Goal: Task Accomplishment & Management: Manage account settings

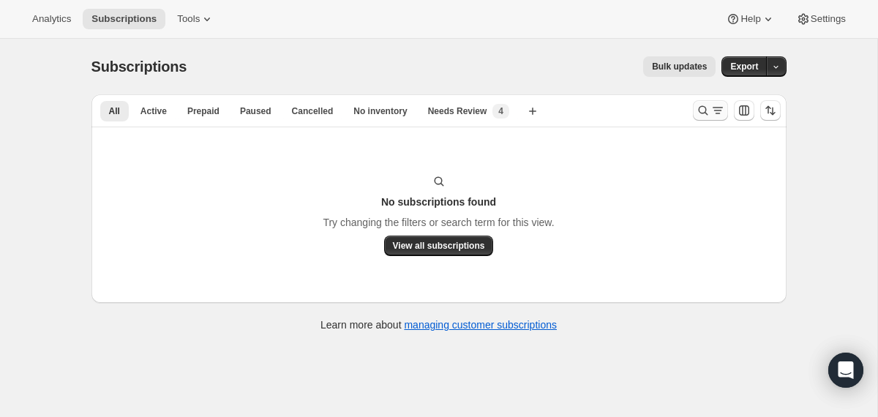
click at [709, 104] on icon "Search and filter results" at bounding box center [703, 110] width 15 height 15
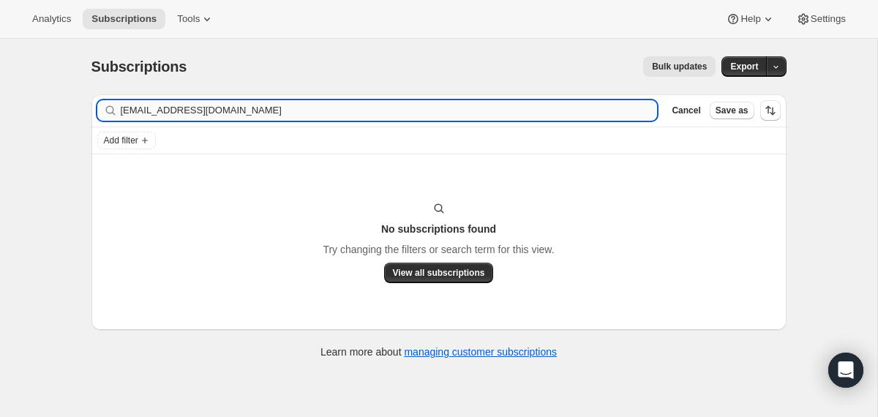
click at [588, 108] on input "rohani1996@gmail.com" at bounding box center [389, 110] width 537 height 20
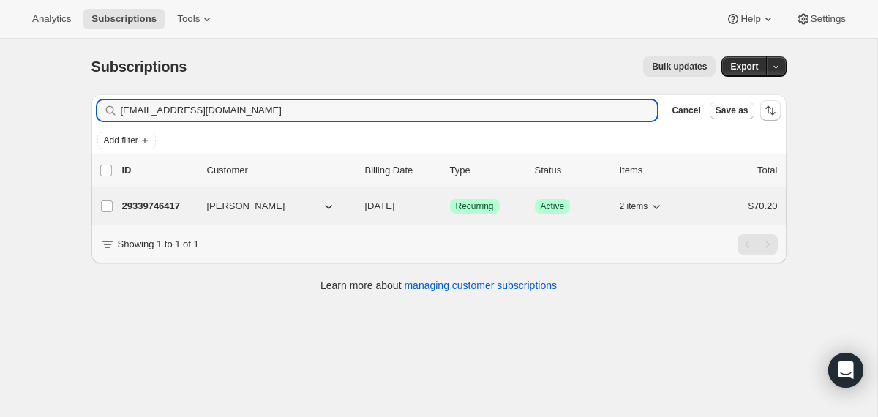
type input "cst12321@gmail.com"
click at [361, 205] on div "29339746417 Christina Tebbe 11/08/2025 Success Recurring Success Active 2 items…" at bounding box center [449, 206] width 655 height 20
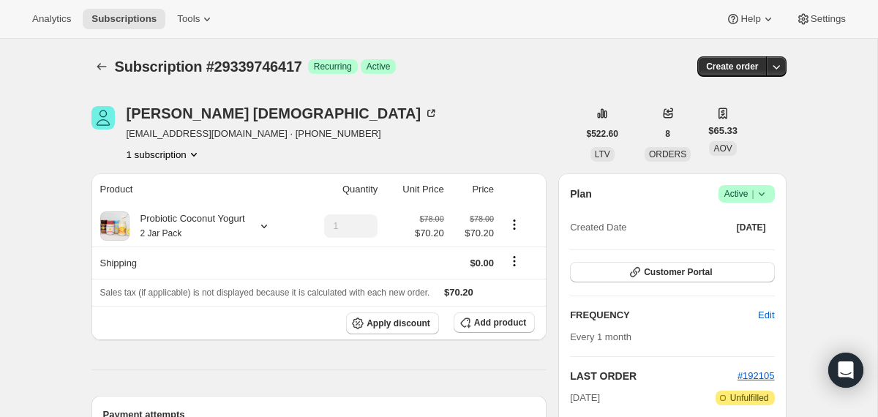
click at [761, 195] on icon at bounding box center [761, 194] width 6 height 4
click at [753, 247] on span "Cancel subscription" at bounding box center [740, 247] width 83 height 11
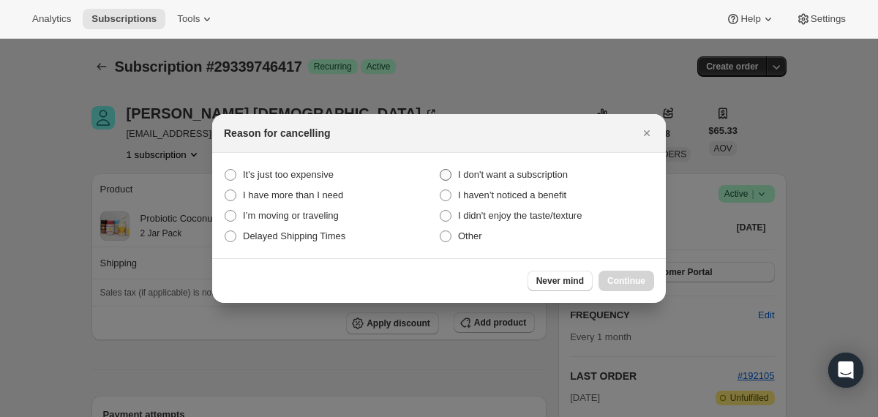
click at [568, 172] on span "I don't want a subscription" at bounding box center [513, 174] width 110 height 11
click at [440, 170] on subscription "I don't want a subscription" at bounding box center [440, 169] width 1 height 1
radio subscription "true"
click at [615, 275] on span "Continue" at bounding box center [626, 281] width 38 height 12
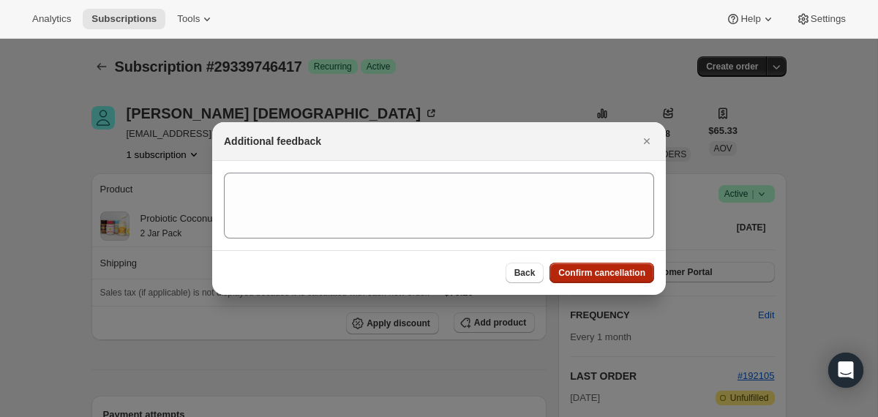
click at [615, 275] on span "Confirm cancellation" at bounding box center [601, 273] width 87 height 12
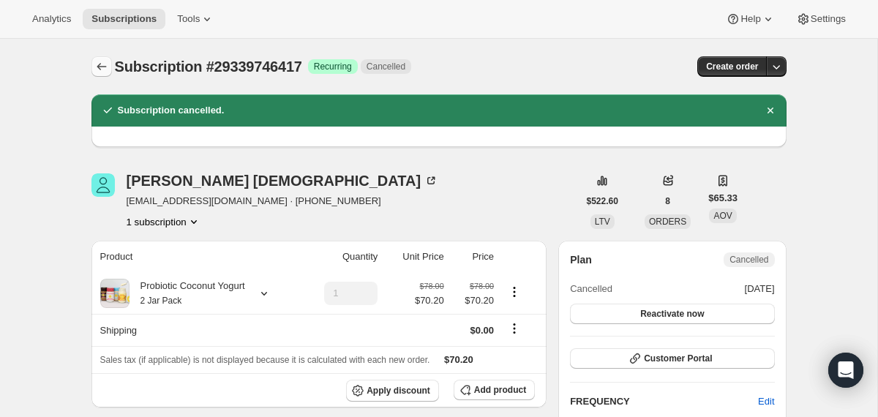
click at [97, 60] on icon "Subscriptions" at bounding box center [101, 66] width 15 height 15
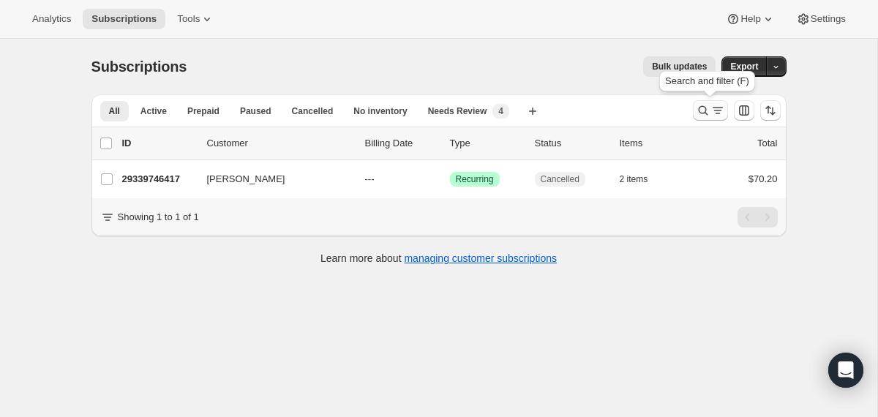
click at [693, 113] on button "Search and filter results" at bounding box center [710, 110] width 35 height 20
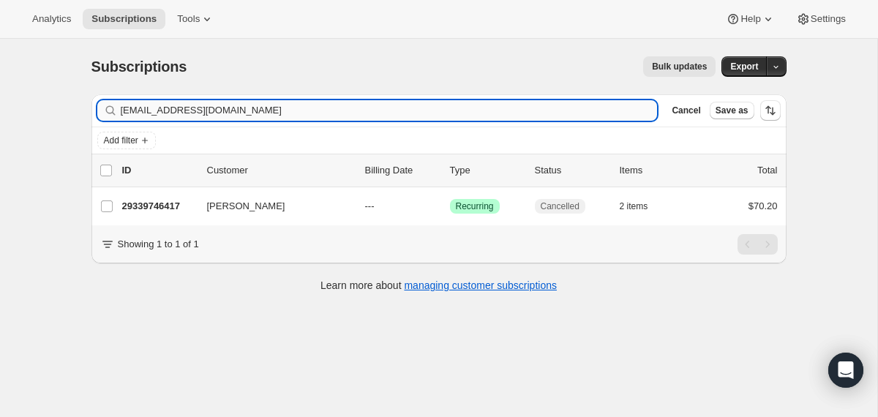
click at [560, 110] on input "cst12321@gmail.com" at bounding box center [389, 110] width 537 height 20
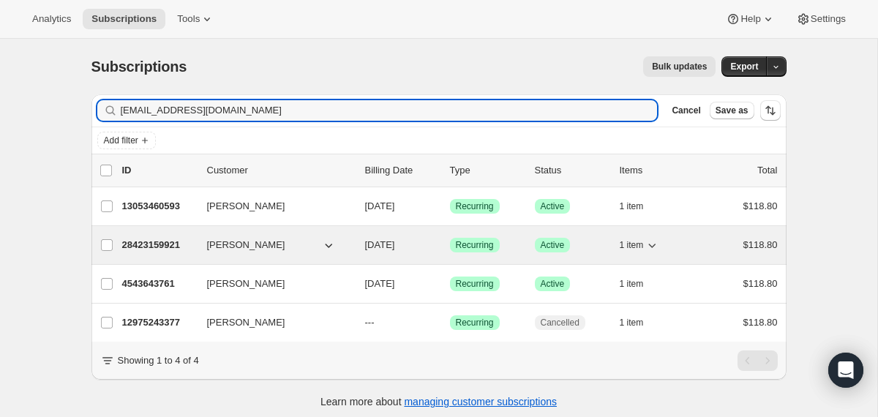
type input "waschambra@comcast.net"
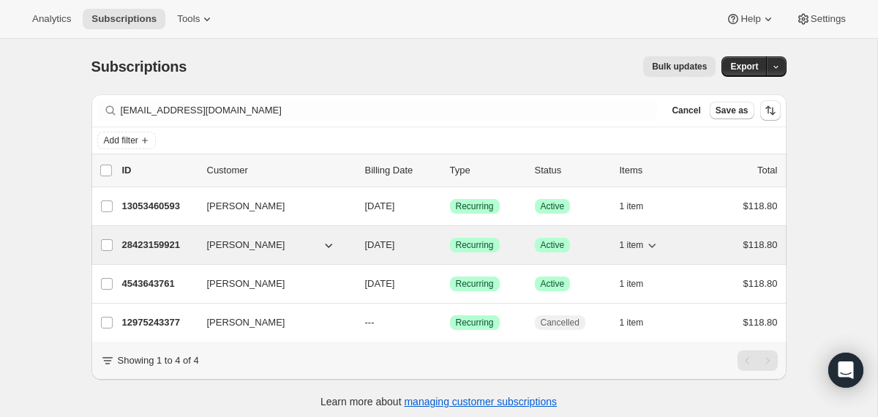
click at [356, 245] on div "28423159921 William Schambra 09/25/2025 Success Recurring Success Active 1 item…" at bounding box center [449, 245] width 655 height 20
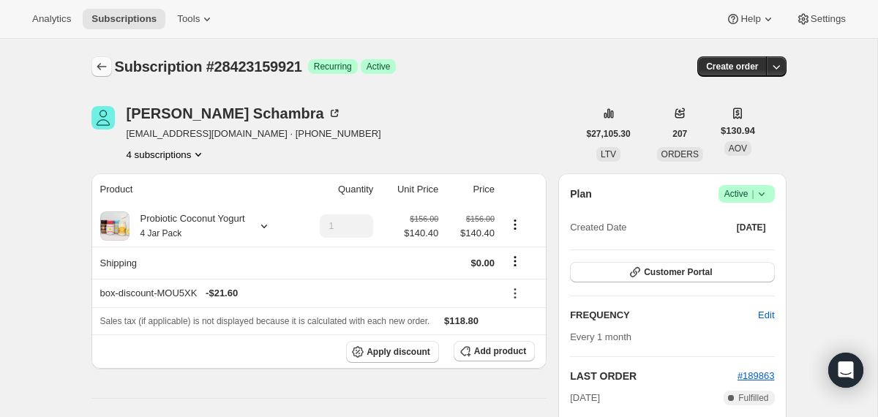
click at [100, 65] on icon "Subscriptions" at bounding box center [101, 66] width 15 height 15
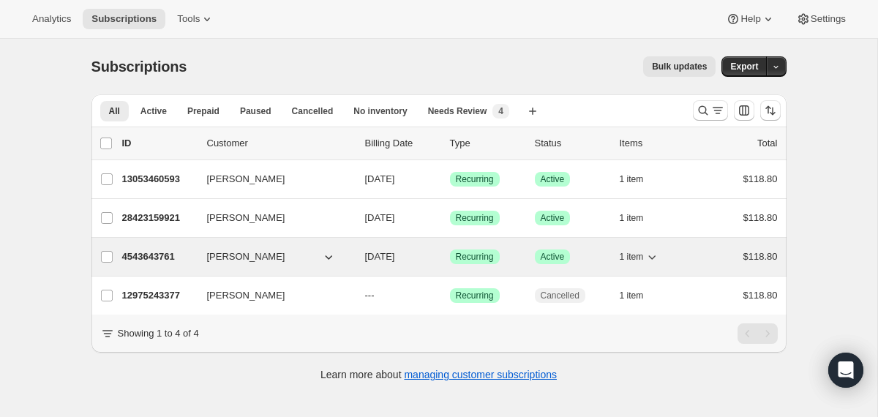
click at [351, 258] on div "William Schambra" at bounding box center [280, 256] width 146 height 15
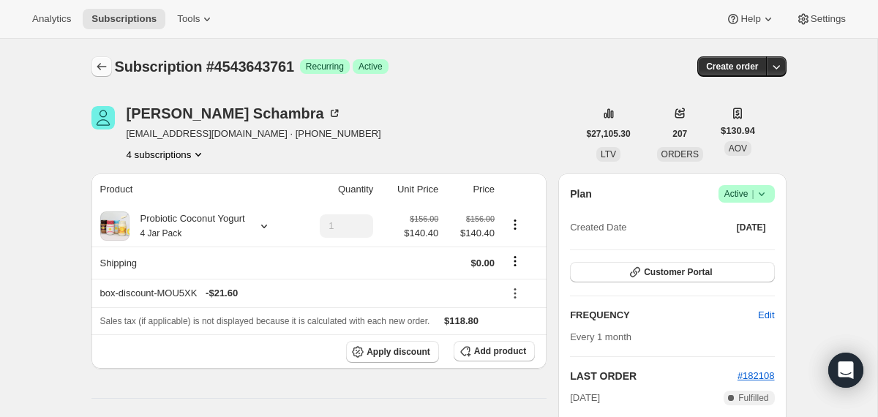
click at [100, 72] on icon "Subscriptions" at bounding box center [101, 66] width 15 height 15
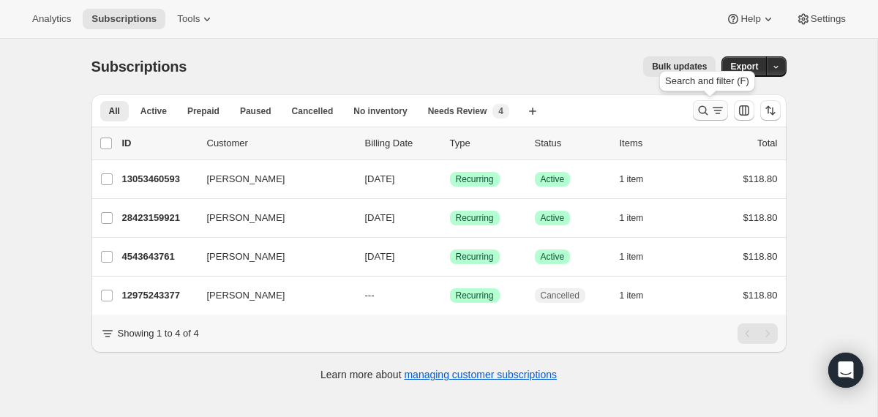
click at [701, 109] on icon "Search and filter results" at bounding box center [703, 110] width 15 height 15
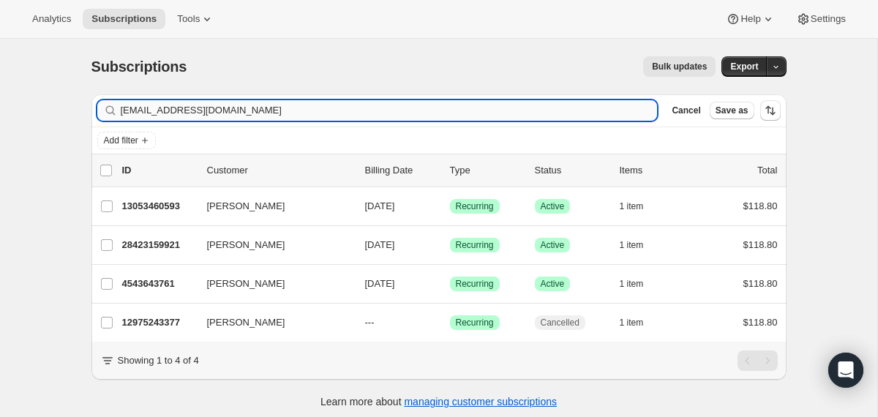
click at [557, 109] on input "waschambra@comcast.net" at bounding box center [389, 110] width 537 height 20
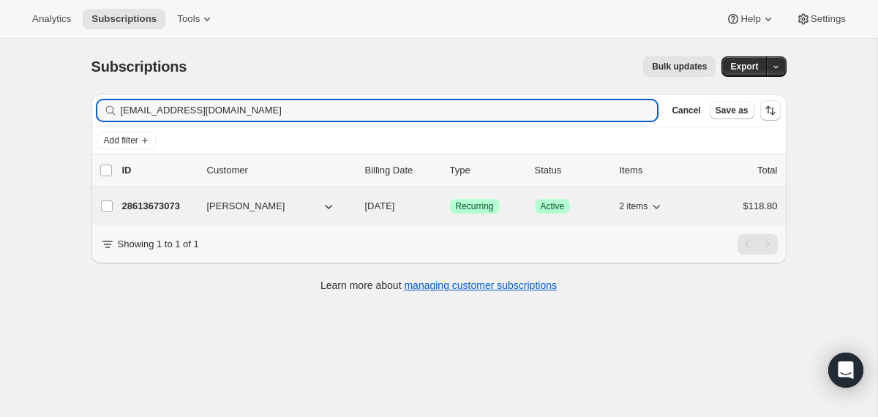
type input "[EMAIL_ADDRESS][DOMAIN_NAME]"
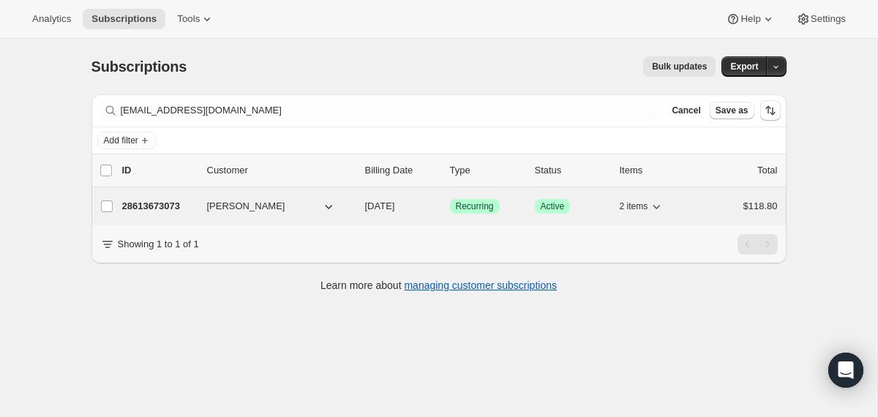
click at [351, 211] on div "[PERSON_NAME]" at bounding box center [280, 206] width 146 height 15
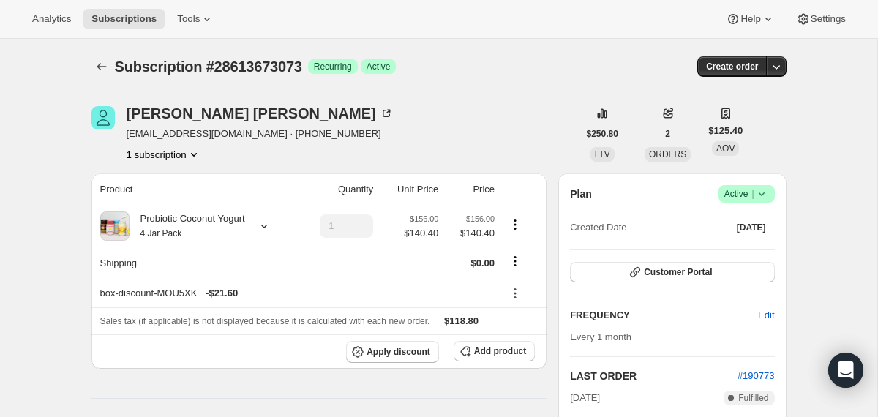
click at [762, 191] on icon at bounding box center [761, 194] width 15 height 15
click at [761, 253] on span "Cancel subscription" at bounding box center [740, 248] width 83 height 15
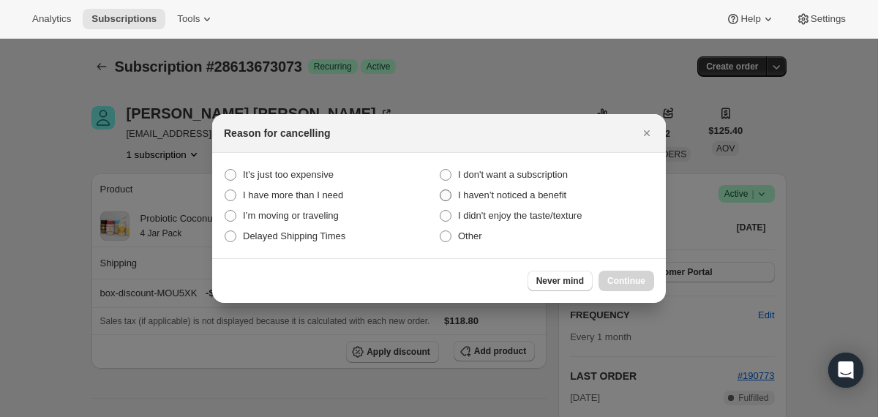
drag, startPoint x: 573, startPoint y: 178, endPoint x: 581, endPoint y: 192, distance: 15.1
click at [568, 178] on span "I don't want a subscription" at bounding box center [513, 174] width 110 height 11
click at [440, 170] on subscription "I don't want a subscription" at bounding box center [440, 169] width 1 height 1
radio subscription "true"
click at [636, 299] on div "Never mind Continue" at bounding box center [438, 280] width 453 height 45
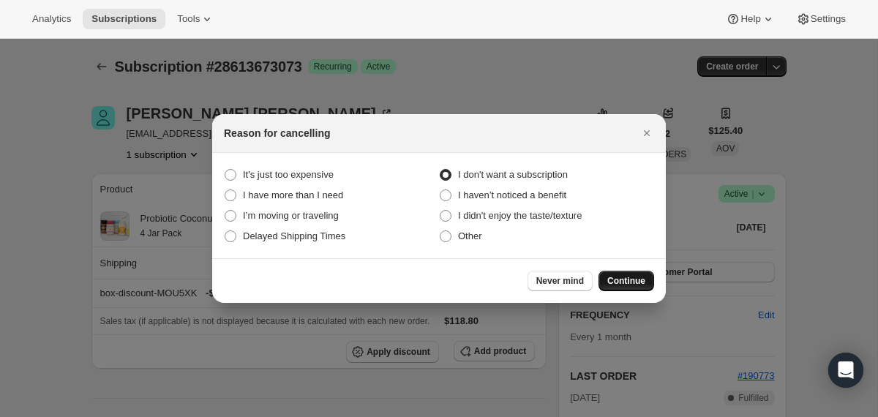
click at [633, 283] on span "Continue" at bounding box center [626, 281] width 38 height 12
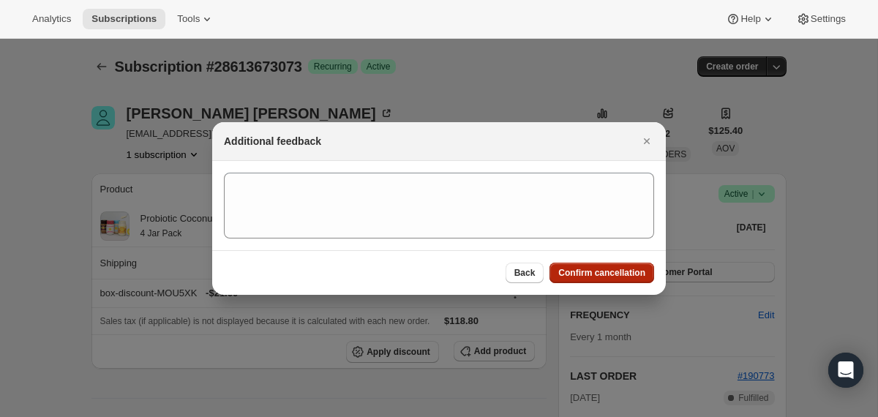
click at [626, 272] on span "Confirm cancellation" at bounding box center [601, 273] width 87 height 12
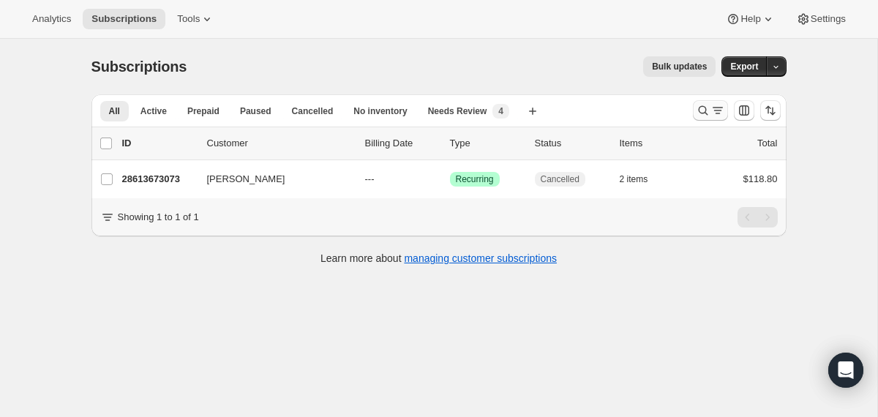
click at [700, 112] on icon "Search and filter results" at bounding box center [703, 110] width 15 height 15
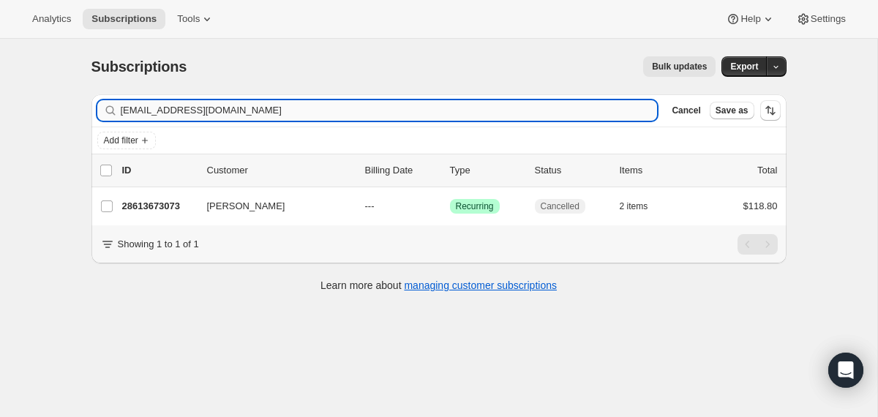
click at [481, 116] on input "[EMAIL_ADDRESS][DOMAIN_NAME]" at bounding box center [389, 110] width 537 height 20
type input "[EMAIL_ADDRESS][DOMAIN_NAME]"
click at [410, 118] on input "[EMAIL_ADDRESS][DOMAIN_NAME]" at bounding box center [376, 110] width 511 height 20
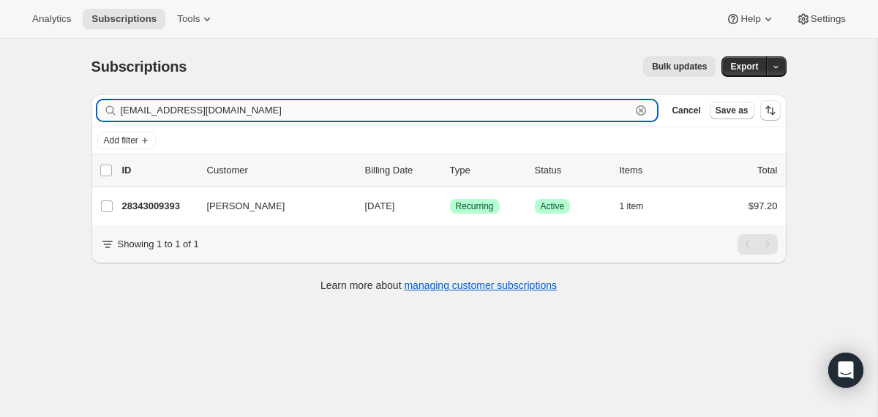
click at [410, 118] on input "[EMAIL_ADDRESS][DOMAIN_NAME]" at bounding box center [376, 110] width 511 height 20
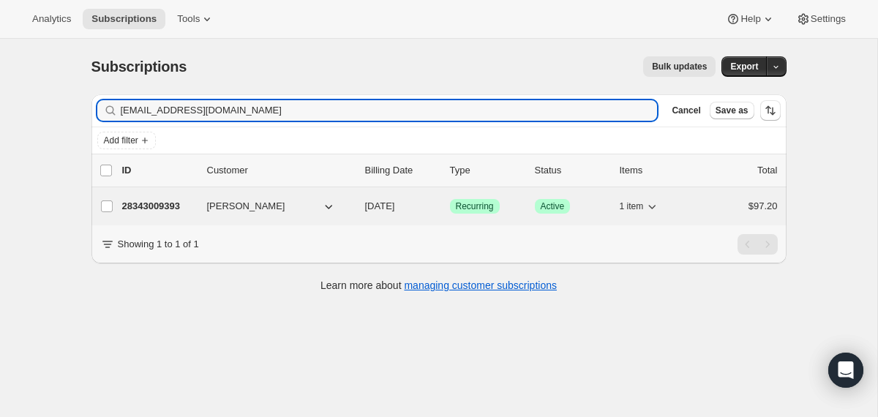
click at [363, 206] on div "28343009393 [PERSON_NAME] [DATE] Success Recurring Success Active 1 item $97.20" at bounding box center [449, 206] width 655 height 20
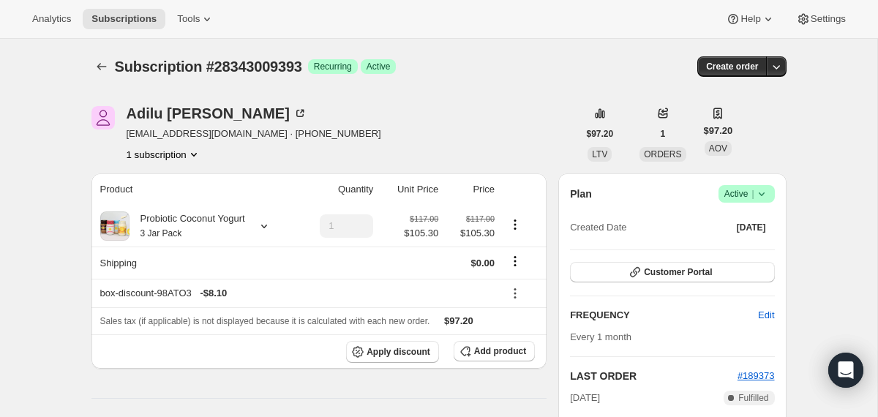
click at [765, 196] on icon at bounding box center [761, 194] width 15 height 15
click at [730, 255] on button "Cancel subscription" at bounding box center [740, 247] width 91 height 23
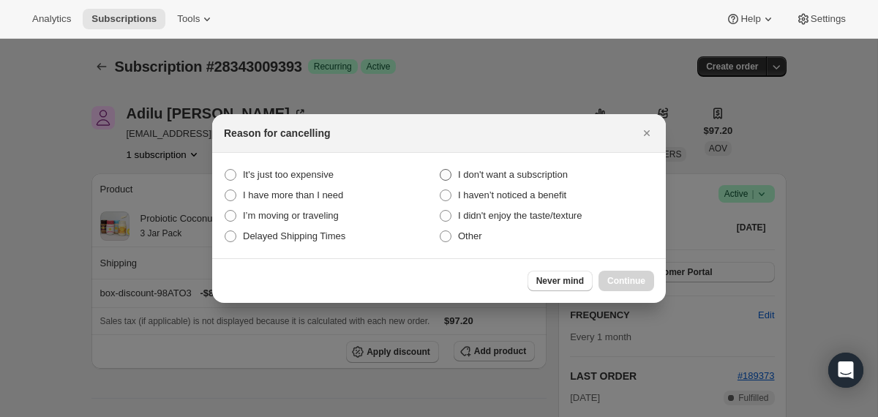
click at [526, 179] on span "I don't want a subscription" at bounding box center [513, 174] width 110 height 11
click at [440, 170] on subscription "I don't want a subscription" at bounding box center [440, 169] width 1 height 1
radio subscription "true"
click at [606, 282] on button "Continue" at bounding box center [626, 281] width 56 height 20
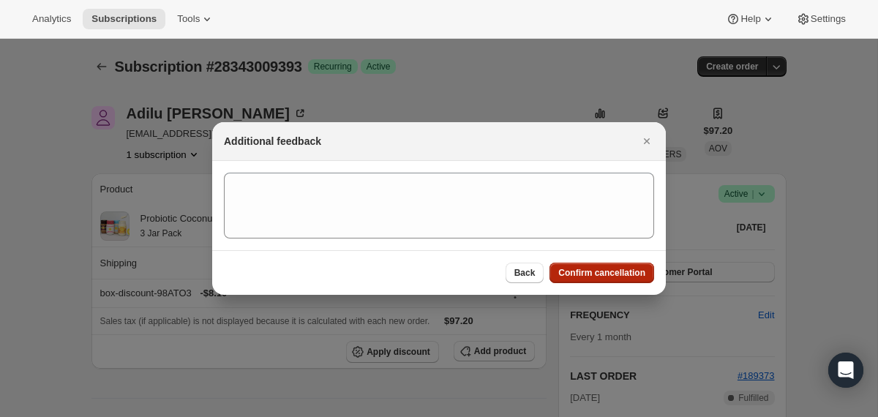
click at [592, 275] on span "Confirm cancellation" at bounding box center [601, 273] width 87 height 12
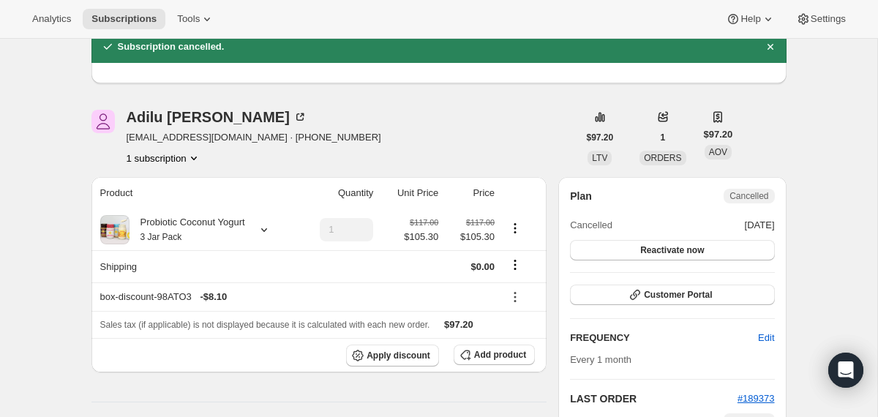
scroll to position [53, 0]
